Goal: Information Seeking & Learning: Learn about a topic

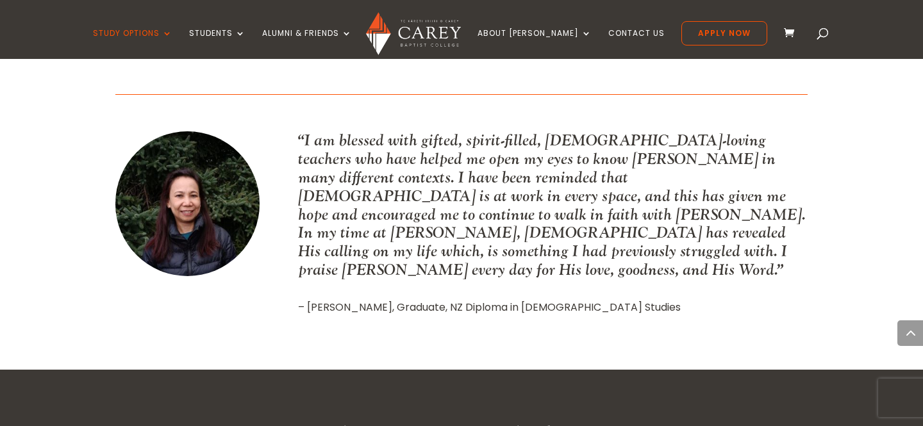
scroll to position [1815, 0]
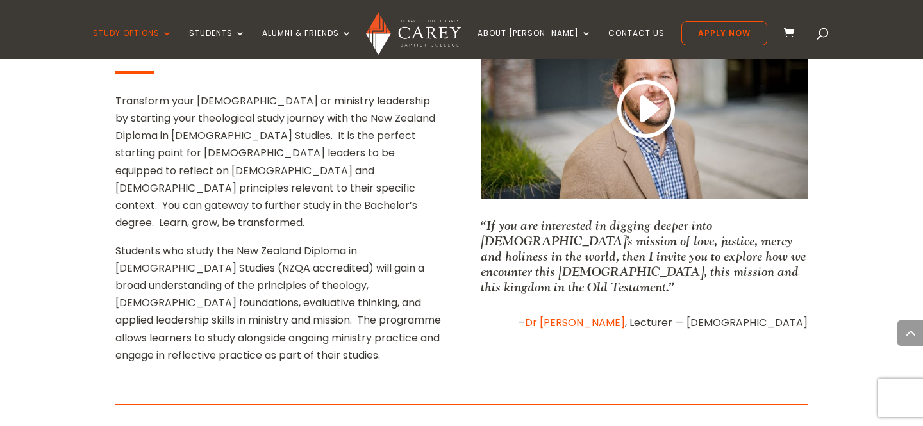
scroll to position [853, 0]
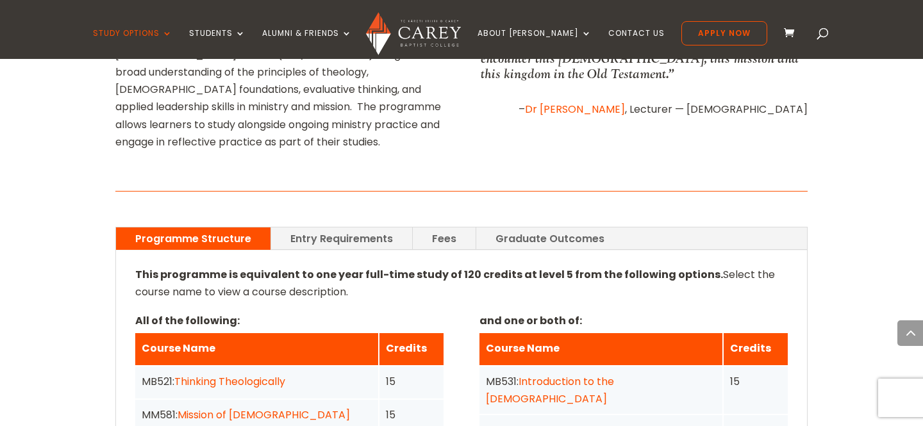
click at [498, 228] on link "Graduate Outcomes" at bounding box center [549, 239] width 147 height 22
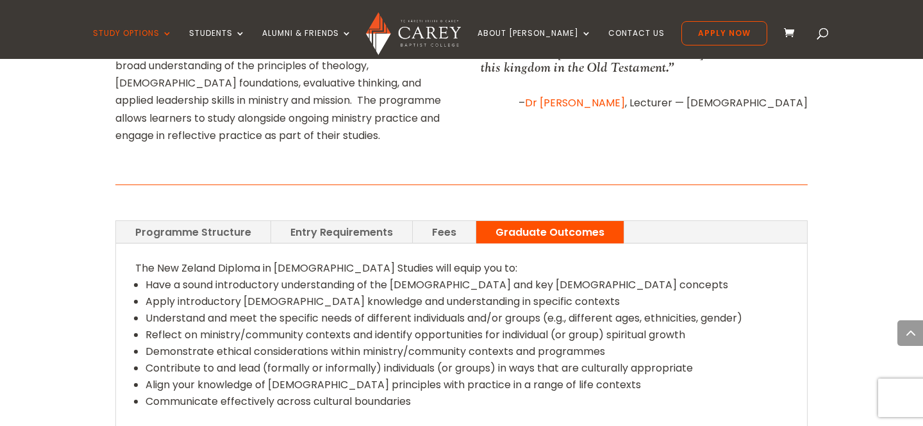
scroll to position [875, 0]
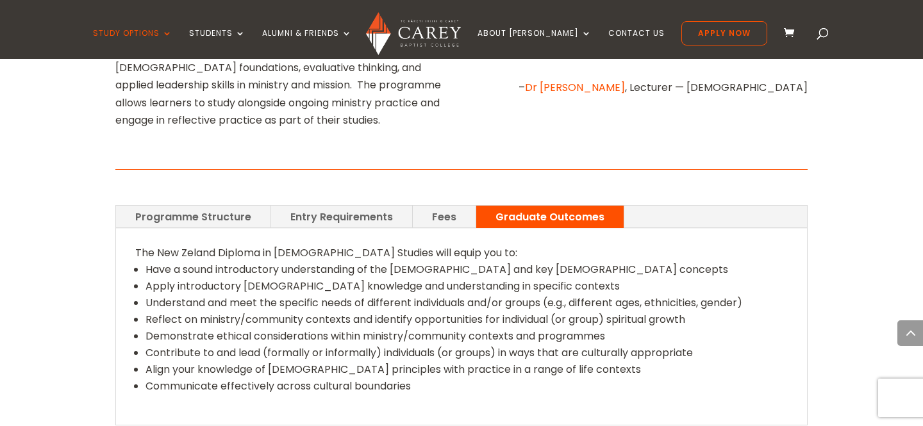
click at [229, 206] on link "Programme Structure" at bounding box center [193, 217] width 154 height 22
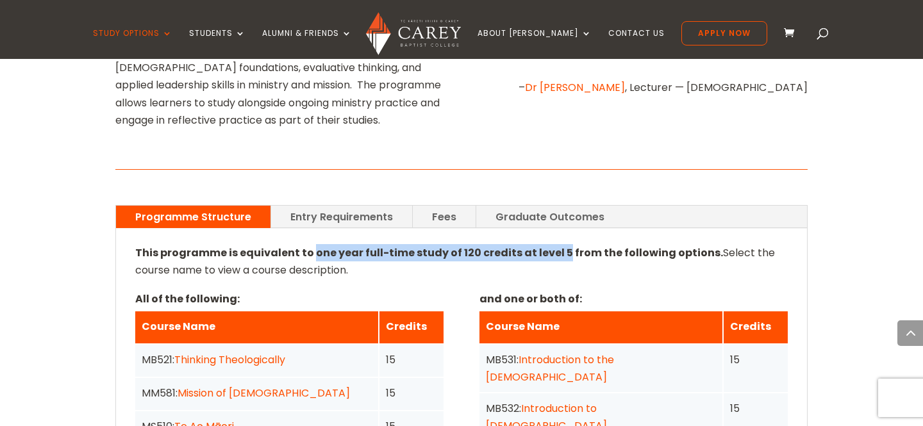
drag, startPoint x: 309, startPoint y: 173, endPoint x: 555, endPoint y: 171, distance: 246.2
click at [555, 246] on strong "This programme is equivalent to one year full-time study of 120 credits at leve…" at bounding box center [429, 253] width 588 height 15
copy strong "one year full-time study of 120 credits at level 5"
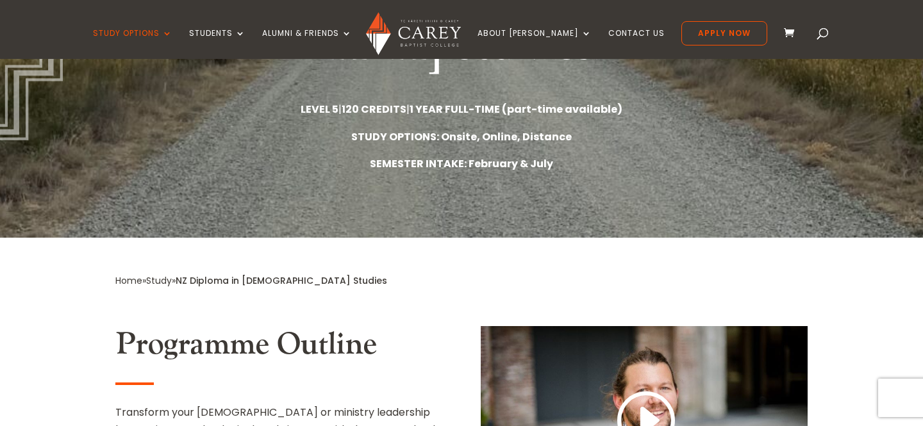
scroll to position [0, 0]
